Goal: Feedback & Contribution: Submit feedback/report problem

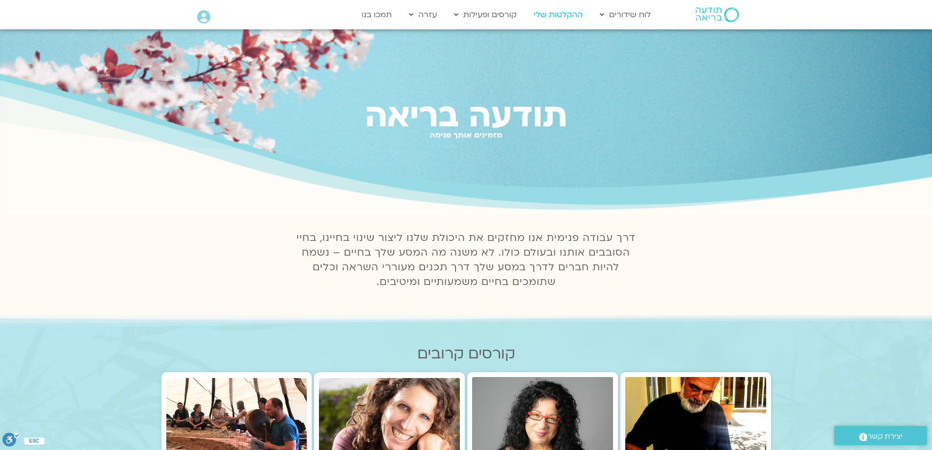
click at [550, 8] on link "ההקלטות שלי" at bounding box center [558, 14] width 59 height 19
click at [568, 15] on link "ההקלטות שלי" at bounding box center [558, 14] width 59 height 19
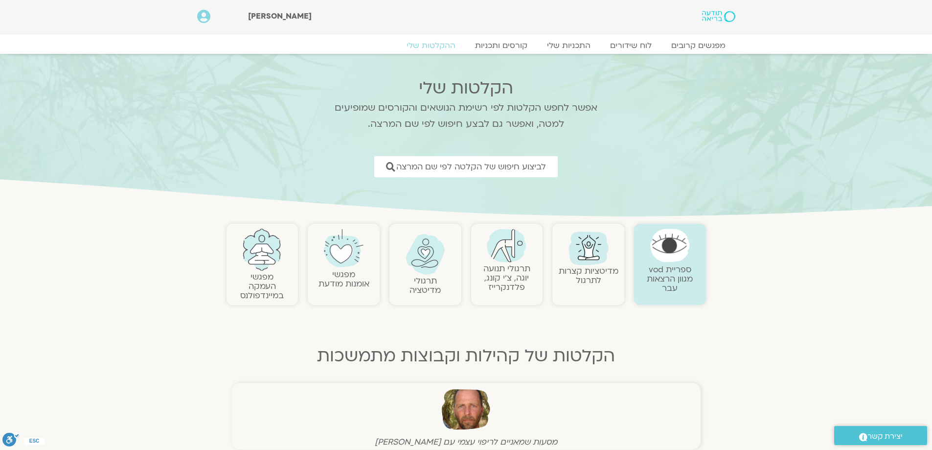
click at [260, 266] on img at bounding box center [262, 250] width 40 height 42
click at [259, 263] on img at bounding box center [262, 250] width 40 height 42
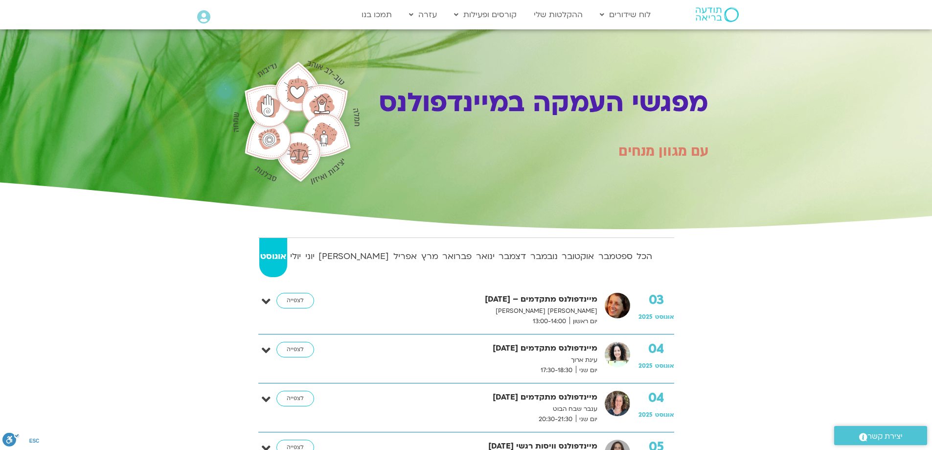
click at [202, 14] on icon at bounding box center [203, 17] width 13 height 14
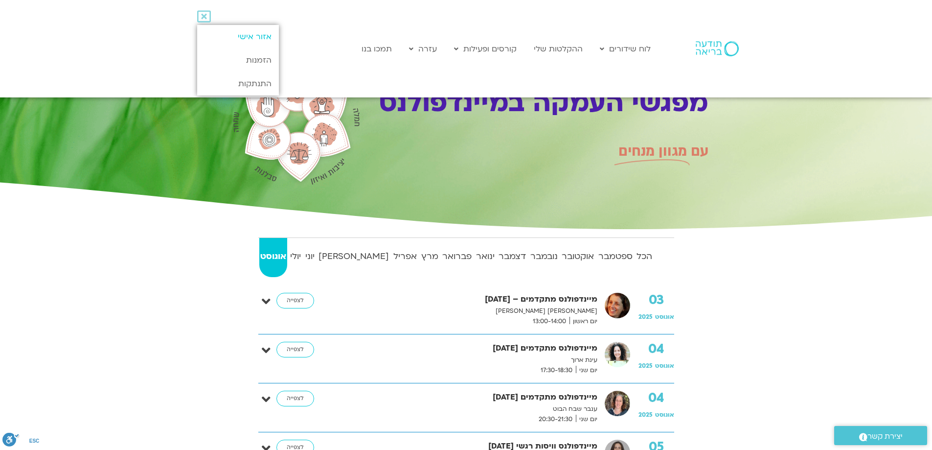
click at [250, 34] on link "אזור אישי" at bounding box center [238, 36] width 82 height 23
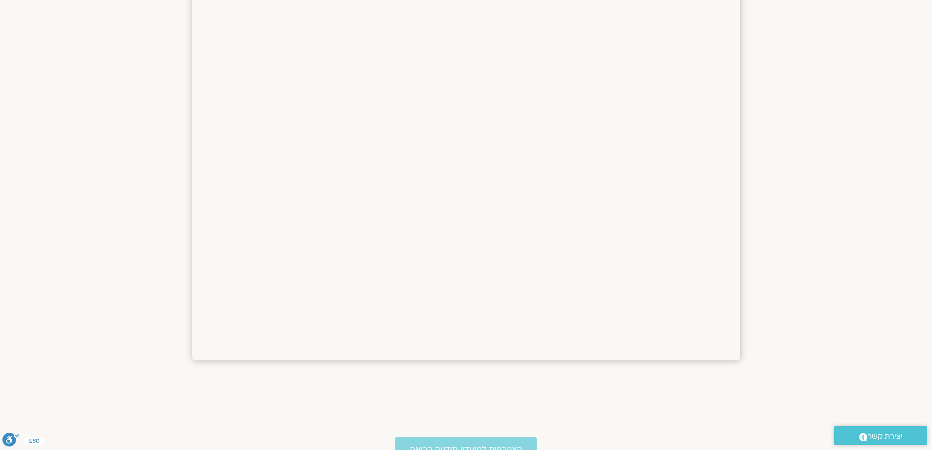
scroll to position [1439, 0]
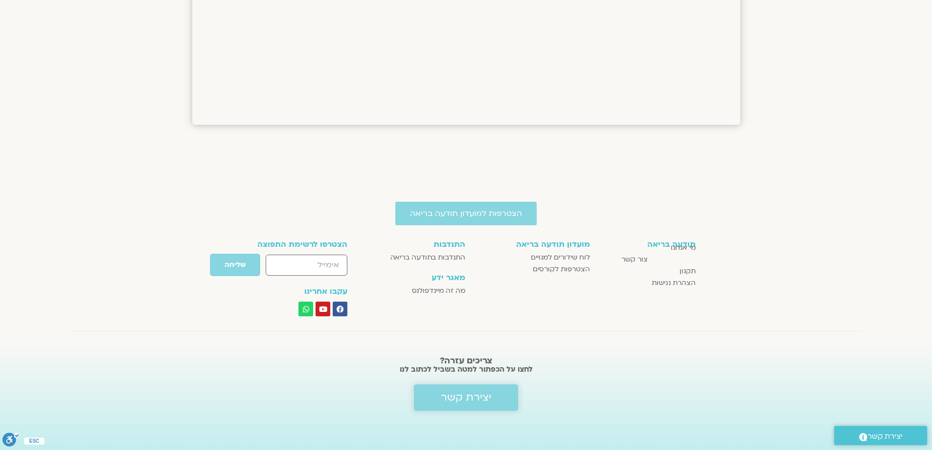
click at [466, 393] on span "יצירת קשר" at bounding box center [466, 398] width 50 height 12
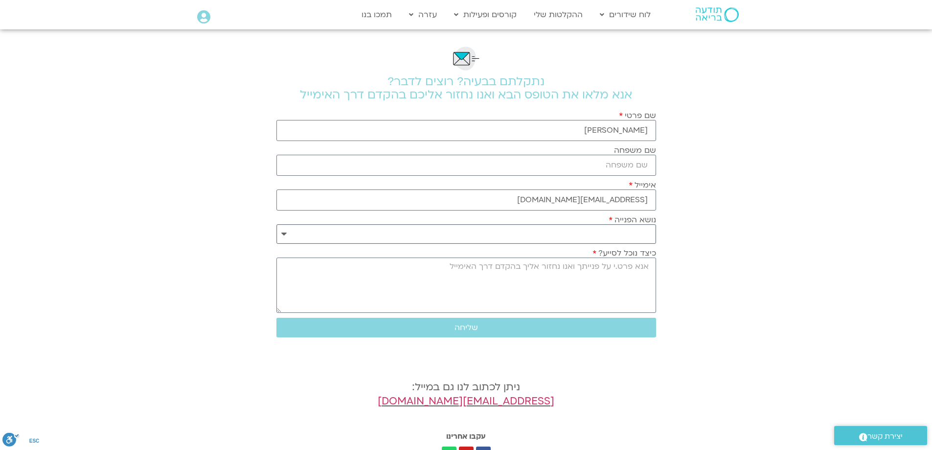
click at [636, 225] on select "**********" at bounding box center [467, 234] width 380 height 20
select select "**********"
click at [277, 224] on select "**********" at bounding box center [467, 234] width 380 height 20
click at [638, 281] on textarea "כיצד נוכל לסייע?" at bounding box center [467, 284] width 380 height 55
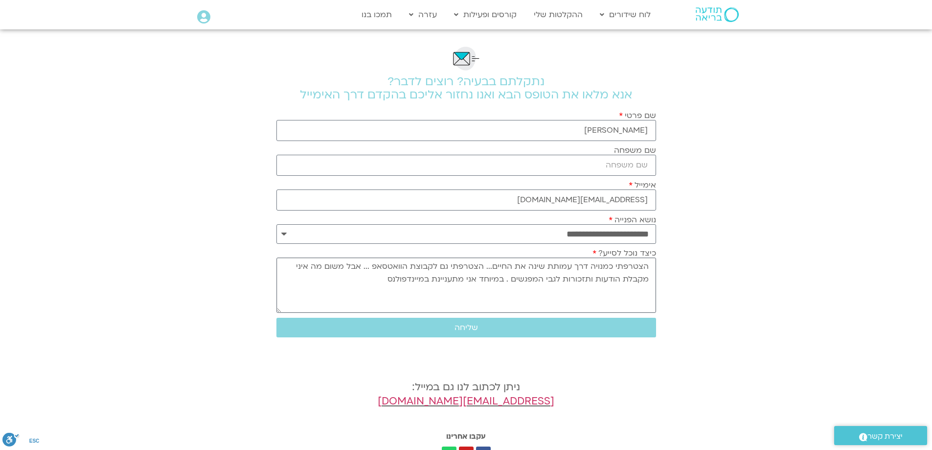
click at [425, 282] on textarea "הצטרפתי כמנויה דרך עמותת שינה את החיים... הצטרפתי גם לקבוצת הוואטסאפ ... אבל מש…" at bounding box center [467, 284] width 380 height 55
click at [348, 281] on textarea "הצטרפתי כמנויה דרך עמותת שינה את החיים... הצטרפתי גם לקבוצת הוואטסאפ ... אבל מש…" at bounding box center [467, 284] width 380 height 55
click at [649, 267] on textarea "הצטרפתי כמנויה דרך עמותת שינה את החיים... הצטרפתי גם לקבוצת הוואטסאפ ... אבל מש…" at bounding box center [467, 284] width 380 height 55
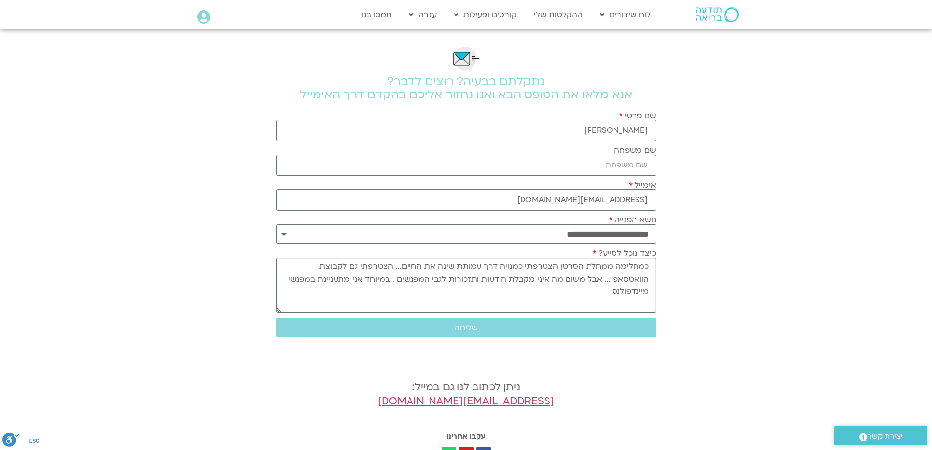
click at [607, 294] on textarea "כמחלימה ממחלת הסרטן הצטרפתי כמנויה דרך עמותת שינה את החיים... הצטרפתי גם לקבוצת…" at bounding box center [467, 284] width 380 height 55
click at [401, 292] on textarea "כמחלימה ממחלת הסרטן הצטרפתי כמנויה דרך עמותת שינה את החיים... הצטרפתי גם לקבוצת…" at bounding box center [467, 284] width 380 height 55
click at [340, 294] on textarea "כמחלימה ממחלת הסרטן הצטרפתי כמנויה דרך עמותת שינה את החיים... הצטרפתי גם לקבוצת…" at bounding box center [467, 284] width 380 height 55
type textarea "כמחלימה ממחלת הסרטן הצטרפתי כמנויה דרך עמותת שינה את החיים... הצטרפתי גם לקבוצת…"
click at [459, 324] on span "שליחה" at bounding box center [466, 327] width 23 height 9
